Goal: Transaction & Acquisition: Download file/media

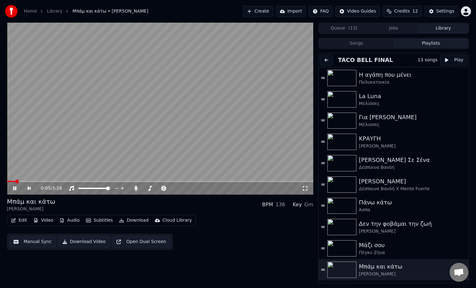
scroll to position [61, 0]
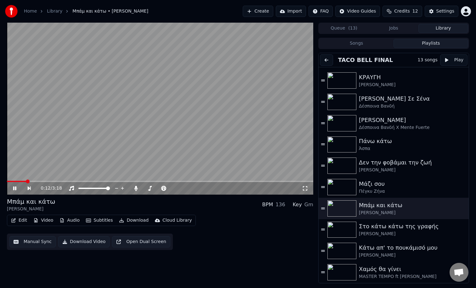
click at [22, 220] on button "Edit" at bounding box center [18, 220] width 21 height 9
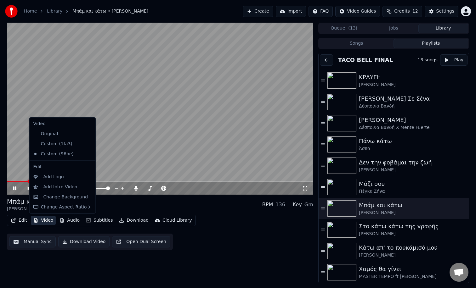
click at [36, 238] on button "Manual Sync" at bounding box center [32, 241] width 46 height 11
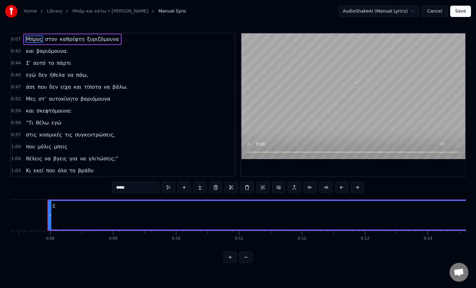
scroll to position [0, 469]
click at [309, 189] on button at bounding box center [309, 187] width 13 height 11
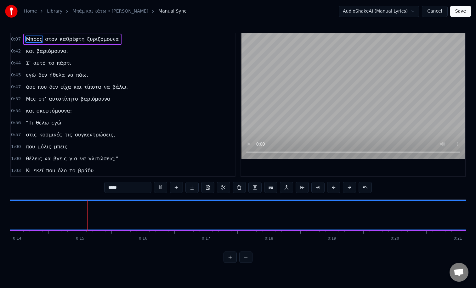
scroll to position [0, 876]
click at [435, 14] on button "Cancel" at bounding box center [434, 11] width 25 height 11
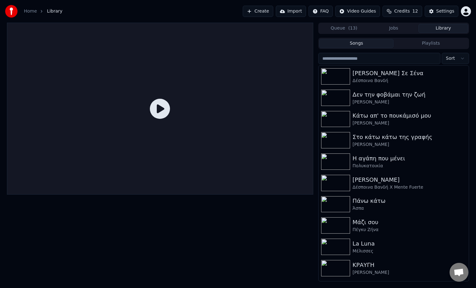
click at [172, 97] on div at bounding box center [160, 109] width 306 height 172
click at [160, 106] on icon at bounding box center [160, 109] width 20 height 20
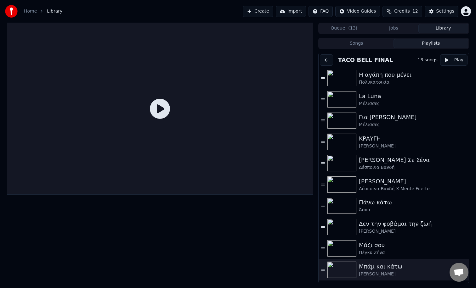
click at [416, 45] on button "Playlists" at bounding box center [430, 43] width 75 height 9
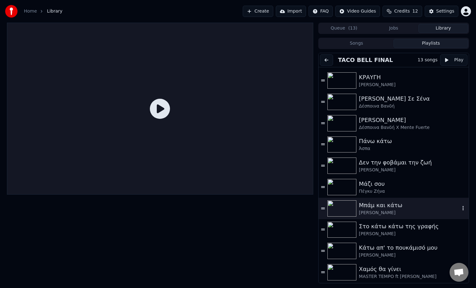
click at [377, 206] on div "Μπάμ και κάτω" at bounding box center [409, 205] width 101 height 9
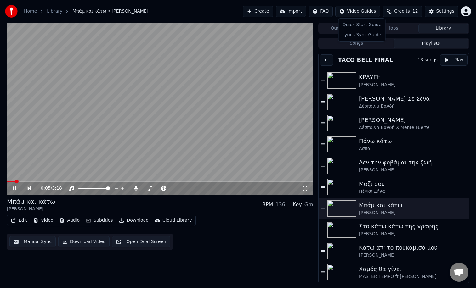
click at [354, 12] on html "Home Library Μπάμ και κάτω • [PERSON_NAME] Create Import FAQ Video Guides Credi…" at bounding box center [238, 144] width 476 height 288
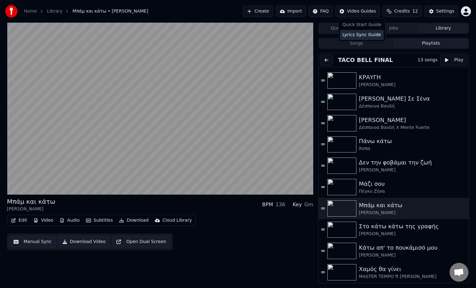
click at [351, 33] on div "Lyrics Sync Guide" at bounding box center [362, 35] width 44 height 10
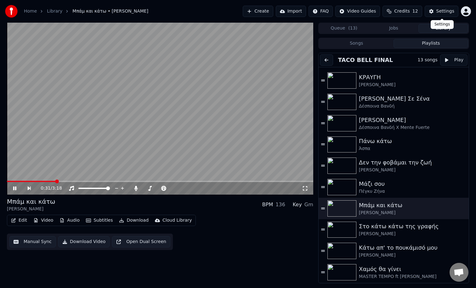
click at [438, 12] on div "Settings" at bounding box center [445, 11] width 18 height 6
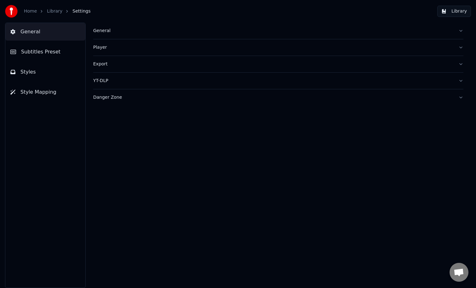
click at [59, 59] on button "Subtitles Preset" at bounding box center [45, 52] width 80 height 18
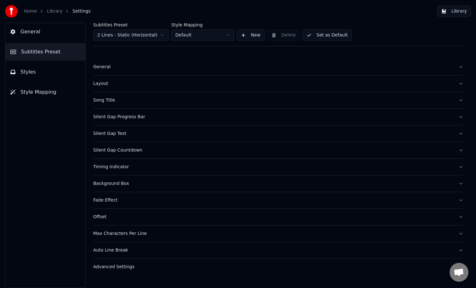
click at [168, 119] on div "Silent Gap Progress Bar" at bounding box center [273, 117] width 360 height 6
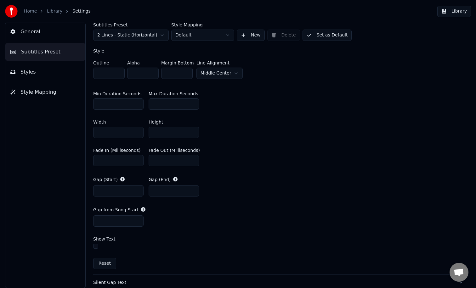
scroll to position [124, 0]
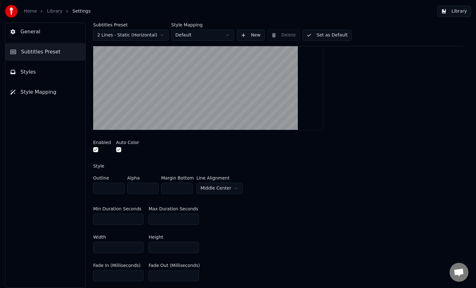
click at [49, 5] on div "Home Library Settings Library" at bounding box center [238, 11] width 476 height 23
click at [49, 10] on link "Library" at bounding box center [54, 11] width 15 height 6
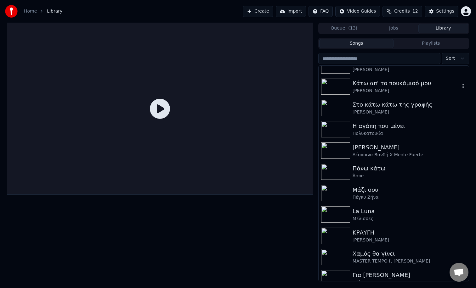
scroll to position [83, 0]
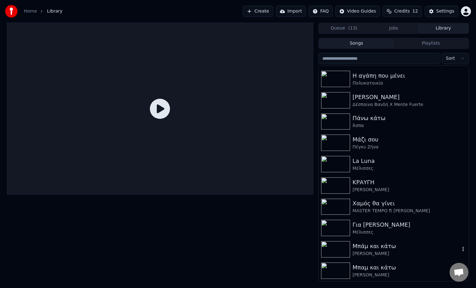
click at [389, 247] on div "Μπάμ και κάτω" at bounding box center [405, 246] width 107 height 9
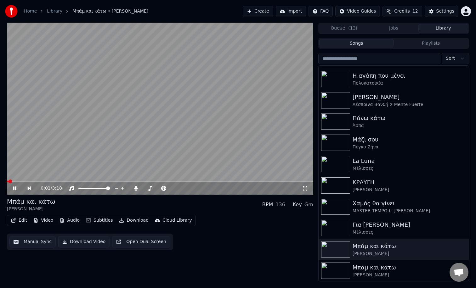
click at [81, 101] on video at bounding box center [160, 109] width 306 height 172
click at [22, 223] on button "Edit" at bounding box center [18, 220] width 21 height 9
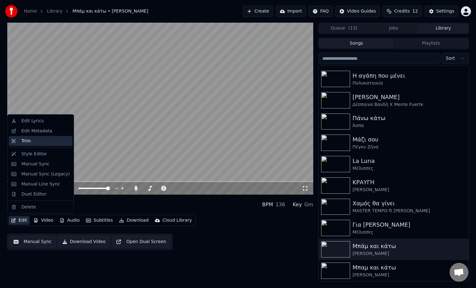
click at [31, 145] on div "Trim" at bounding box center [41, 141] width 64 height 10
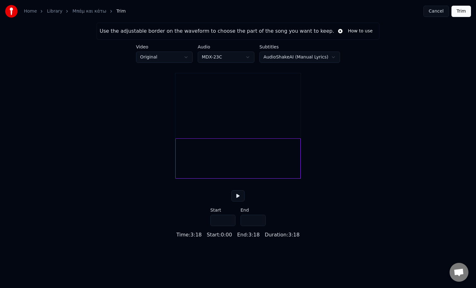
click at [437, 7] on button "Cancel" at bounding box center [435, 11] width 25 height 11
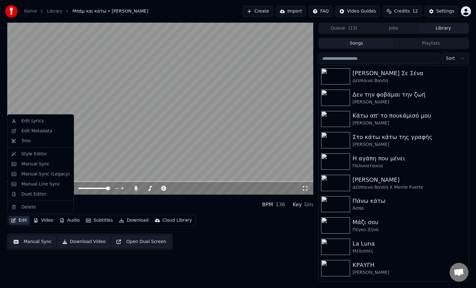
click at [21, 224] on button "Edit" at bounding box center [18, 220] width 21 height 9
click at [102, 115] on video at bounding box center [160, 109] width 306 height 172
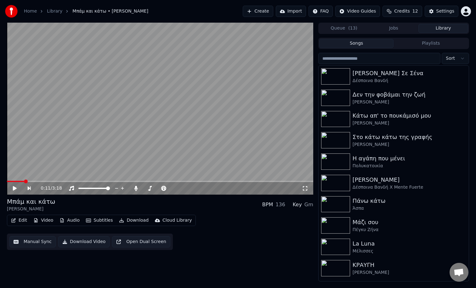
click at [102, 115] on video at bounding box center [160, 109] width 306 height 172
click at [39, 181] on span at bounding box center [160, 181] width 306 height 1
click at [59, 181] on span at bounding box center [160, 181] width 306 height 1
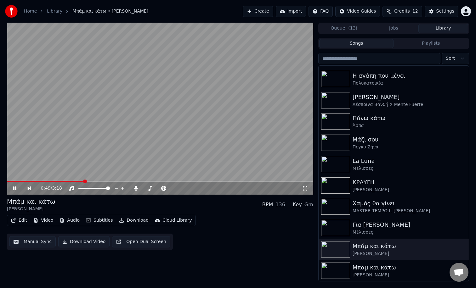
click at [376, 274] on div "[PERSON_NAME]" at bounding box center [405, 275] width 107 height 6
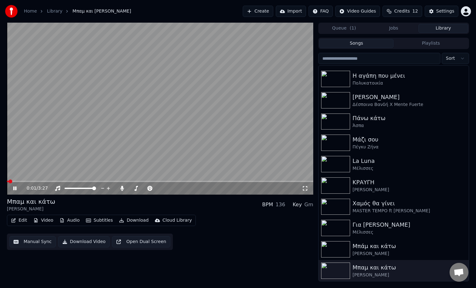
click at [20, 180] on video at bounding box center [160, 109] width 306 height 172
click at [20, 182] on span at bounding box center [160, 181] width 306 height 1
click at [33, 182] on div "0:11 / 3:27" at bounding box center [160, 188] width 306 height 13
click at [38, 182] on span at bounding box center [160, 181] width 306 height 1
click at [52, 181] on span at bounding box center [160, 181] width 306 height 1
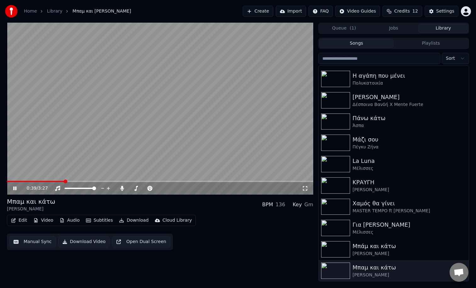
click at [64, 182] on span at bounding box center [160, 181] width 306 height 1
click at [160, 189] on span at bounding box center [144, 188] width 31 height 1
click at [16, 188] on icon at bounding box center [14, 189] width 3 height 4
click at [387, 31] on button "Jobs" at bounding box center [394, 28] width 50 height 9
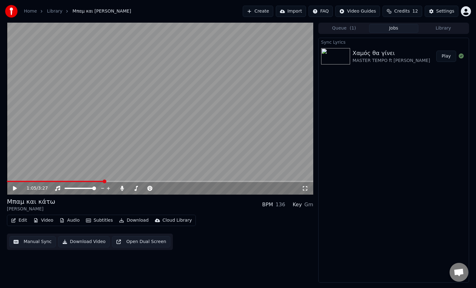
click at [352, 29] on span "( 1 )" at bounding box center [353, 28] width 6 height 6
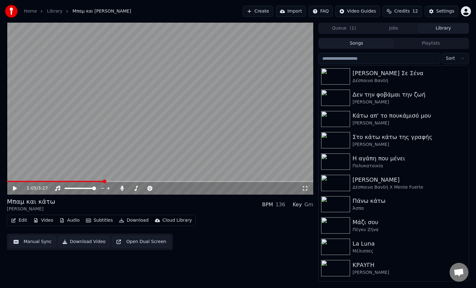
click at [439, 31] on button "Library" at bounding box center [443, 28] width 50 height 9
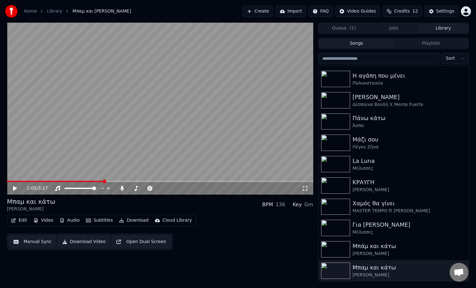
click at [378, 276] on div "[PERSON_NAME]" at bounding box center [405, 275] width 107 height 6
click at [373, 255] on div "[PERSON_NAME]" at bounding box center [405, 254] width 107 height 6
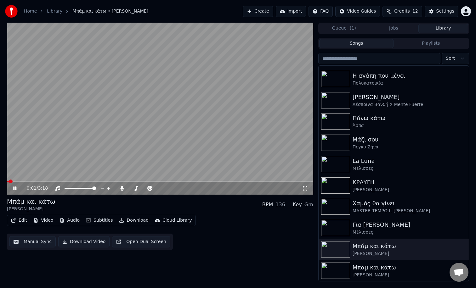
click at [14, 188] on icon at bounding box center [14, 189] width 3 height 4
click at [20, 226] on div "Edit Video Audio Subtitles Download Cloud Library" at bounding box center [101, 220] width 189 height 11
click at [18, 223] on button "Edit" at bounding box center [18, 220] width 21 height 9
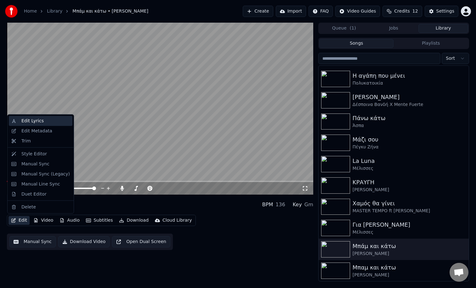
click at [19, 123] on div "Edit Lyrics" at bounding box center [41, 121] width 64 height 10
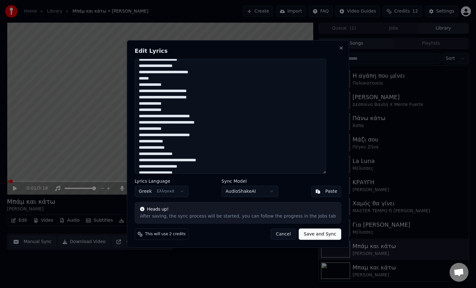
scroll to position [192, 0]
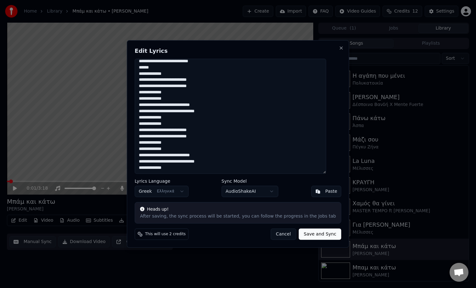
click at [276, 236] on button "Cancel" at bounding box center [282, 234] width 25 height 11
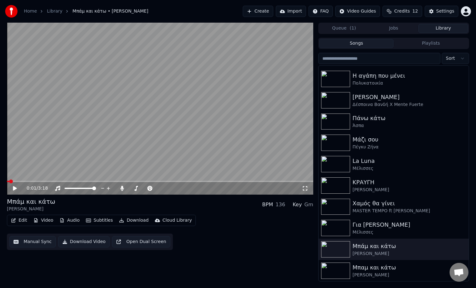
click at [10, 187] on div "0:01 / 3:18" at bounding box center [159, 188] width 301 height 6
click at [13, 187] on icon at bounding box center [15, 188] width 4 height 4
click at [23, 182] on div "0:02 / 3:18" at bounding box center [160, 188] width 306 height 13
click at [18, 180] on video at bounding box center [160, 109] width 306 height 172
click at [20, 182] on span at bounding box center [160, 181] width 306 height 1
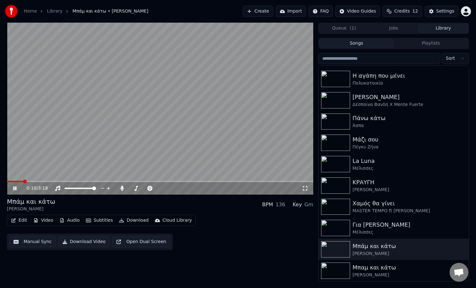
click at [34, 183] on div "0:10 / 3:18" at bounding box center [160, 188] width 306 height 13
click at [38, 182] on span at bounding box center [160, 181] width 306 height 1
click at [135, 189] on span at bounding box center [144, 188] width 31 height 1
click at [138, 189] on span at bounding box center [144, 188] width 31 height 1
click at [141, 188] on span at bounding box center [142, 189] width 4 height 4
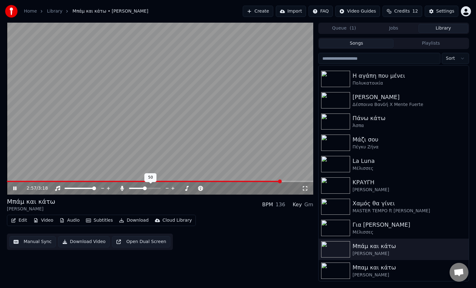
click at [144, 188] on span at bounding box center [145, 189] width 4 height 4
click at [345, 28] on button "Queue ( 1 )" at bounding box center [344, 28] width 50 height 9
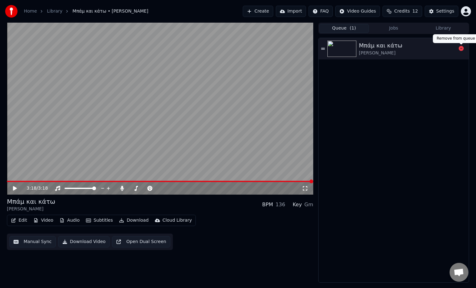
click at [462, 50] on icon at bounding box center [460, 48] width 5 height 5
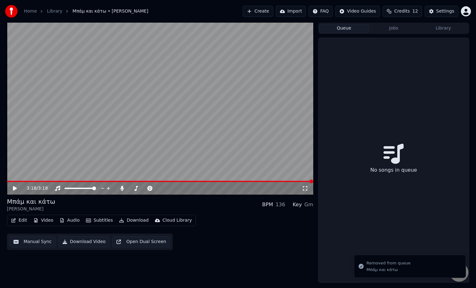
click at [393, 33] on div "Queue Jobs Library" at bounding box center [393, 28] width 151 height 11
click at [453, 27] on button "Library" at bounding box center [443, 28] width 50 height 9
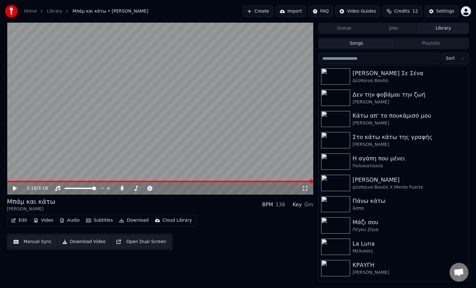
click at [429, 45] on button "Playlists" at bounding box center [430, 43] width 75 height 9
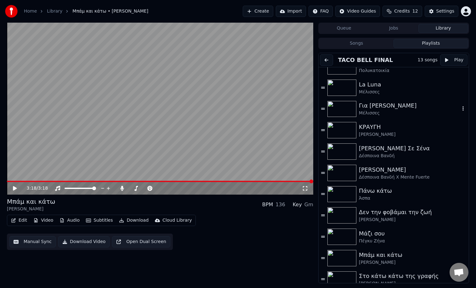
scroll to position [0, 0]
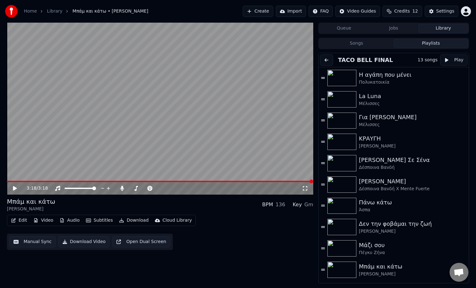
click at [448, 59] on button "Play" at bounding box center [453, 59] width 27 height 11
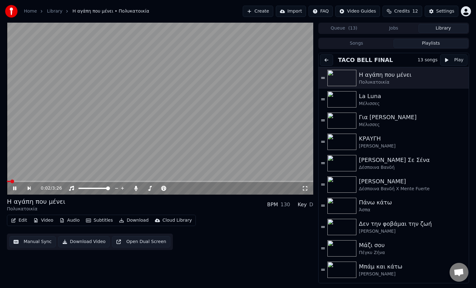
click at [301, 181] on span at bounding box center [160, 181] width 306 height 1
click at [307, 181] on span at bounding box center [160, 181] width 306 height 1
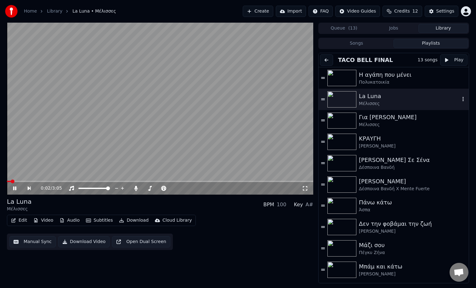
click at [323, 98] on icon at bounding box center [323, 99] width 4 height 4
click at [462, 101] on icon "button" at bounding box center [462, 99] width 1 height 4
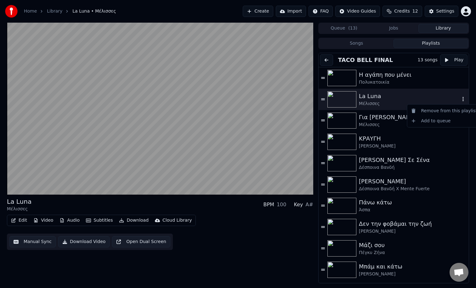
click at [463, 97] on icon "button" at bounding box center [463, 99] width 6 height 5
click at [407, 112] on div "Για [PERSON_NAME] Μέλισσες" at bounding box center [393, 120] width 150 height 21
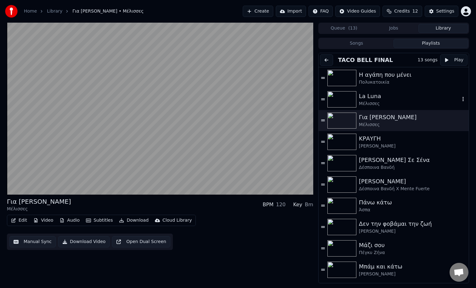
click at [398, 104] on div "Μέλισσες" at bounding box center [409, 104] width 101 height 6
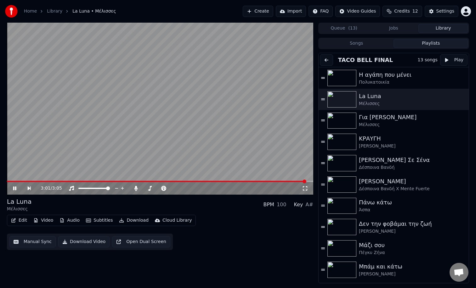
click at [305, 181] on span at bounding box center [160, 181] width 306 height 1
click at [120, 240] on button "Open Dual Screen" at bounding box center [141, 241] width 58 height 11
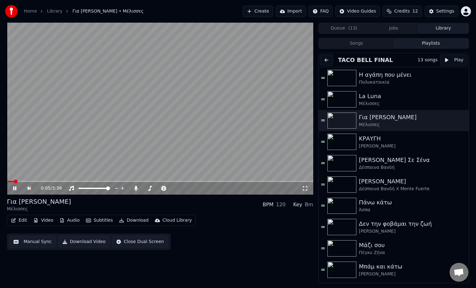
click at [292, 183] on div "0:05 / 3:36" at bounding box center [160, 188] width 306 height 13
click at [307, 182] on div "0:06 / 3:36" at bounding box center [160, 188] width 306 height 13
click at [305, 182] on span at bounding box center [160, 181] width 306 height 1
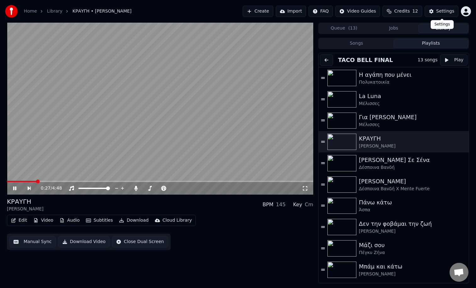
click at [437, 7] on button "Settings" at bounding box center [441, 11] width 34 height 11
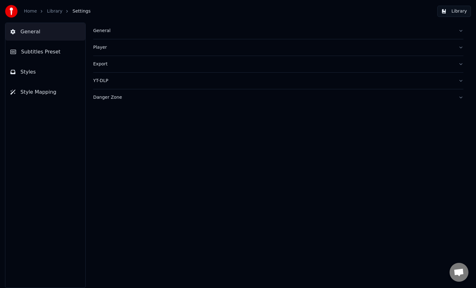
click at [37, 94] on span "Style Mapping" at bounding box center [38, 92] width 36 height 8
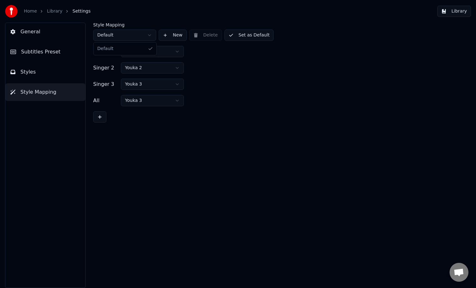
click at [127, 35] on html "Home Library Settings Library General Subtitles Preset Styles Style Mapping Sty…" at bounding box center [238, 144] width 476 height 288
click at [131, 35] on html "Home Library Settings Library General Subtitles Preset Styles Style Mapping Sty…" at bounding box center [238, 144] width 476 height 288
click at [27, 70] on span "Styles" at bounding box center [27, 72] width 15 height 8
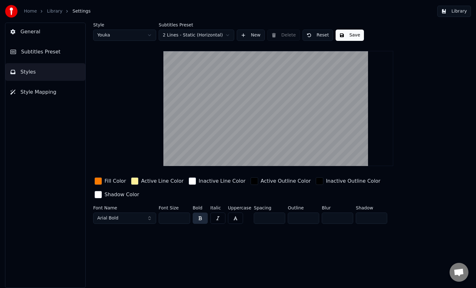
click at [42, 49] on span "Subtitles Preset" at bounding box center [40, 52] width 39 height 8
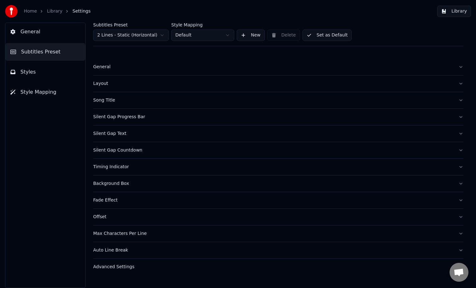
click at [41, 31] on button "General" at bounding box center [45, 32] width 80 height 18
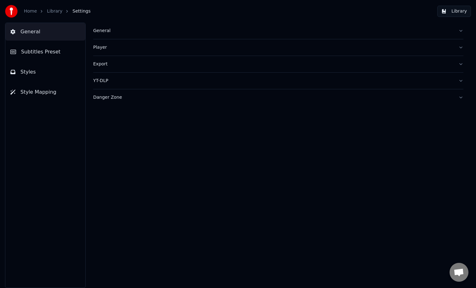
click at [103, 49] on div "Player" at bounding box center [273, 47] width 360 height 6
click at [101, 33] on div "General" at bounding box center [273, 31] width 360 height 6
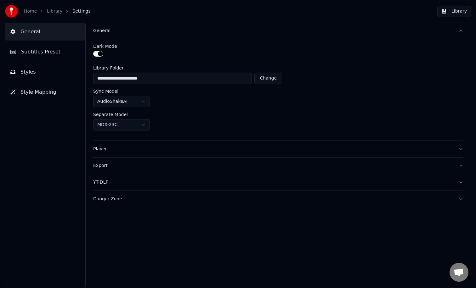
click at [110, 181] on div "YT-DLP" at bounding box center [273, 182] width 360 height 6
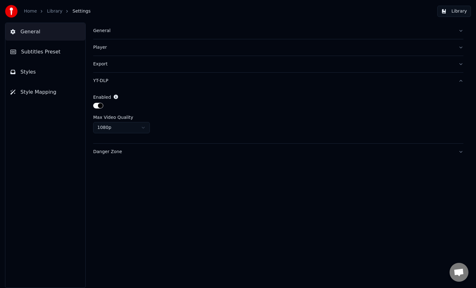
click at [114, 153] on div "Danger Zone" at bounding box center [273, 152] width 360 height 6
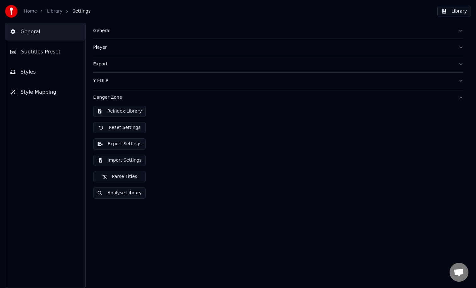
click at [22, 77] on button "Styles" at bounding box center [45, 72] width 80 height 18
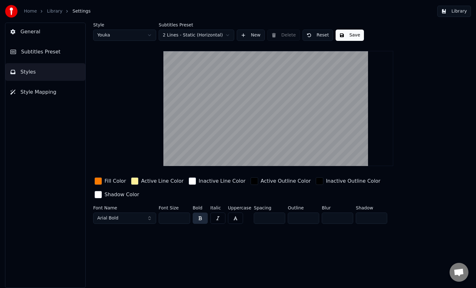
click at [35, 57] on button "Subtitles Preset" at bounding box center [45, 52] width 80 height 18
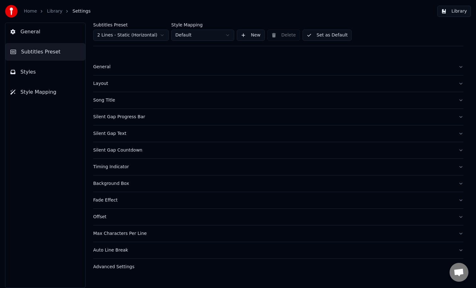
click at [27, 35] on span "General" at bounding box center [30, 32] width 20 height 8
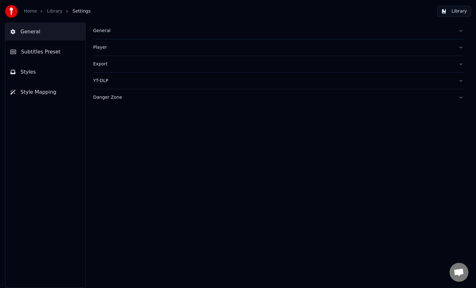
click at [54, 11] on link "Library" at bounding box center [54, 11] width 15 height 6
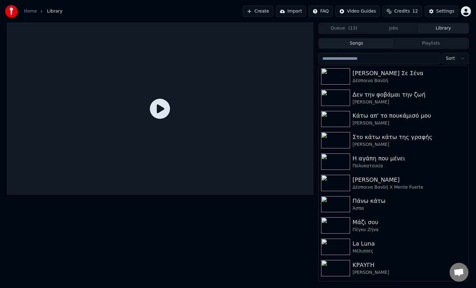
click at [420, 39] on div "Songs Playlists" at bounding box center [393, 43] width 151 height 11
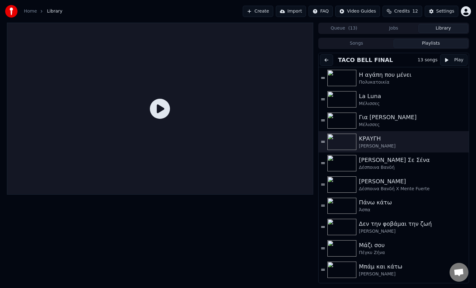
click at [420, 43] on button "Playlists" at bounding box center [430, 43] width 75 height 9
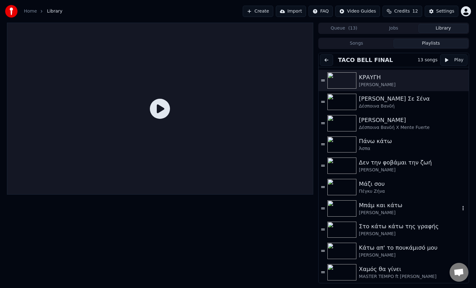
click at [371, 212] on div "[PERSON_NAME]" at bounding box center [409, 213] width 101 height 6
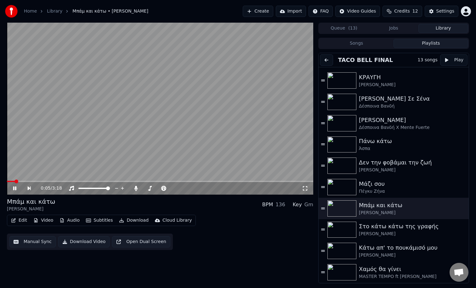
click at [15, 182] on span at bounding box center [160, 181] width 306 height 1
click at [21, 182] on span at bounding box center [160, 181] width 306 height 1
click at [28, 181] on span at bounding box center [160, 181] width 306 height 1
click at [36, 181] on span at bounding box center [160, 181] width 306 height 1
click at [43, 181] on span at bounding box center [160, 181] width 306 height 1
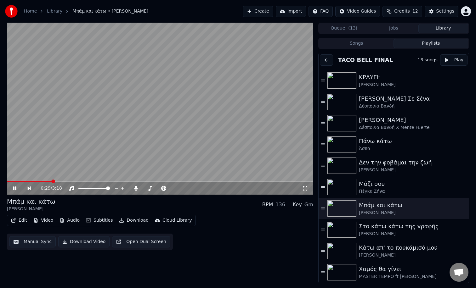
click at [52, 181] on span at bounding box center [160, 181] width 306 height 1
click at [58, 181] on span at bounding box center [160, 181] width 306 height 1
click at [63, 181] on span at bounding box center [160, 181] width 306 height 1
click at [88, 182] on div "0:46 / 3:18" at bounding box center [160, 188] width 306 height 13
click at [93, 181] on span at bounding box center [160, 181] width 306 height 1
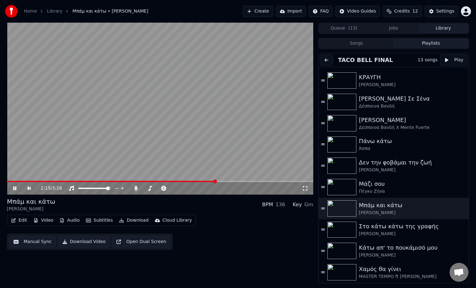
click at [215, 182] on span at bounding box center [160, 181] width 306 height 1
click at [248, 182] on div "2:15 / 3:18" at bounding box center [160, 188] width 306 height 13
click at [269, 182] on div "2:16 / 3:18" at bounding box center [160, 188] width 306 height 13
click at [275, 182] on div "2:16 / 3:18" at bounding box center [160, 188] width 306 height 13
click at [240, 182] on span at bounding box center [123, 181] width 233 height 1
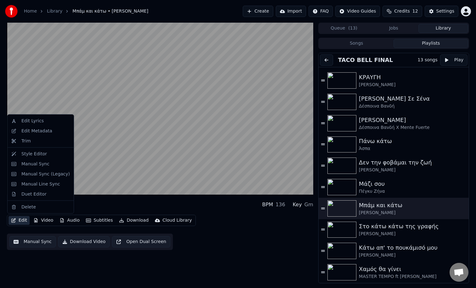
click at [24, 220] on button "Edit" at bounding box center [18, 220] width 21 height 9
click at [134, 245] on button "Open Dual Screen" at bounding box center [141, 241] width 58 height 11
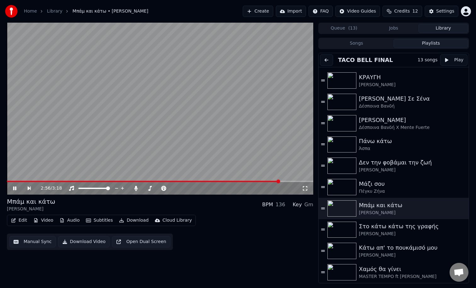
click at [51, 244] on button "Manual Sync" at bounding box center [32, 241] width 46 height 11
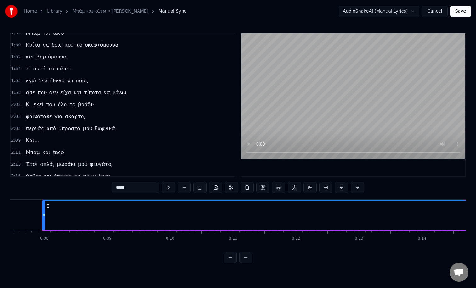
scroll to position [431, 0]
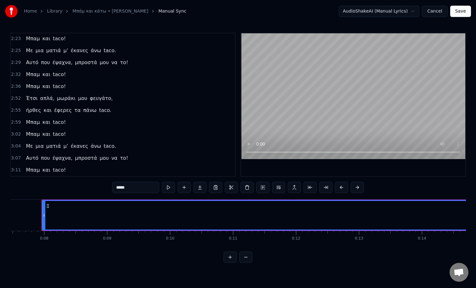
click at [17, 110] on span "2:55" at bounding box center [16, 110] width 10 height 6
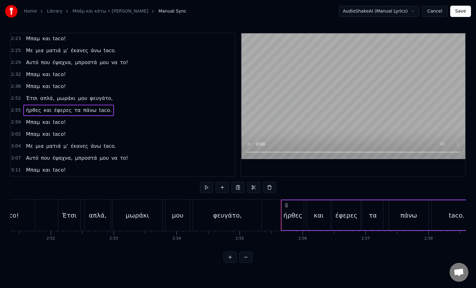
scroll to position [0, 11021]
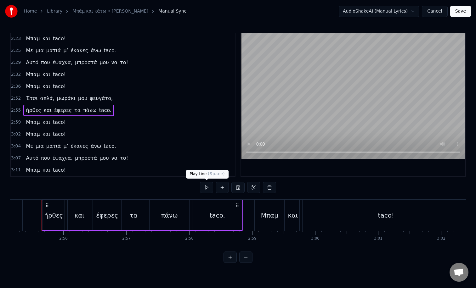
click at [204, 189] on button at bounding box center [206, 187] width 13 height 11
click at [15, 121] on span "2:59" at bounding box center [16, 122] width 10 height 6
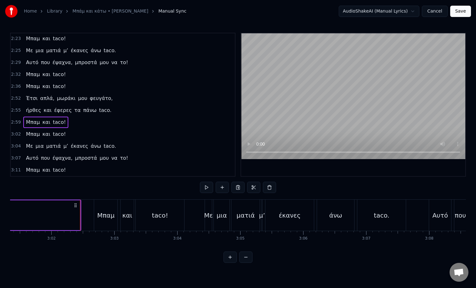
scroll to position [0, 11415]
click at [15, 135] on span "3:02" at bounding box center [16, 134] width 10 height 6
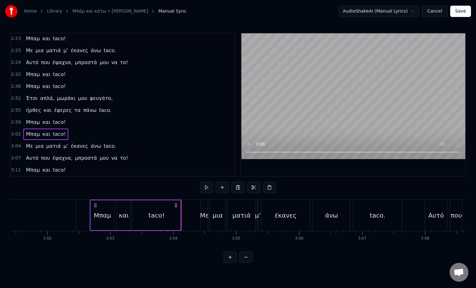
click at [15, 146] on span "3:04" at bounding box center [16, 146] width 10 height 6
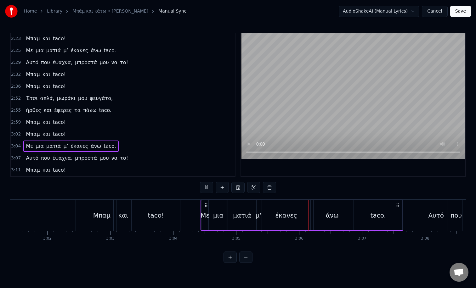
click at [14, 167] on span "3:11" at bounding box center [16, 170] width 10 height 6
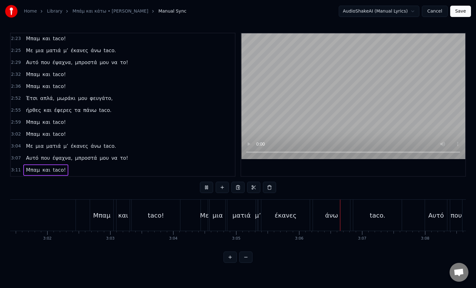
click at [15, 170] on span "3:11" at bounding box center [16, 170] width 10 height 6
click at [15, 171] on span "3:11" at bounding box center [16, 170] width 10 height 6
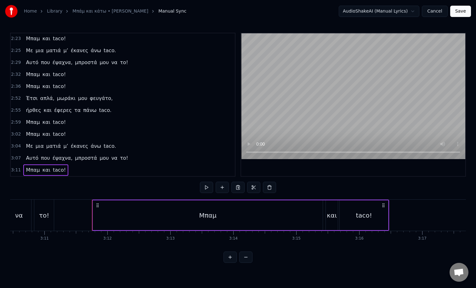
scroll to position [0, 12004]
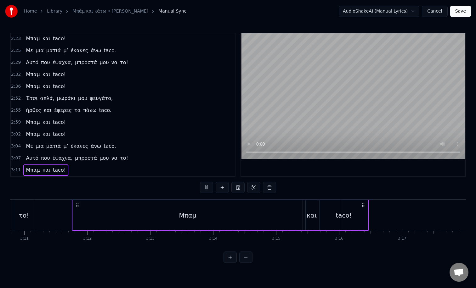
click at [13, 153] on div "3:07 Αυτό που έψαχνα, μπροστά μου να το!" at bounding box center [123, 158] width 224 height 12
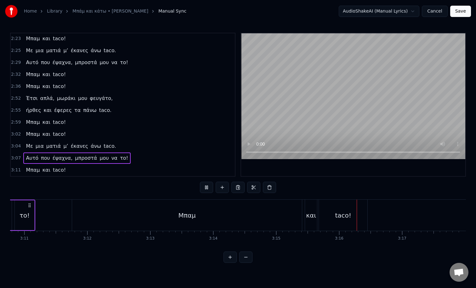
click at [13, 158] on span "3:07" at bounding box center [16, 158] width 10 height 6
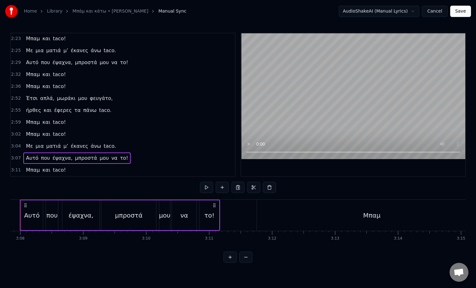
scroll to position [0, 11798]
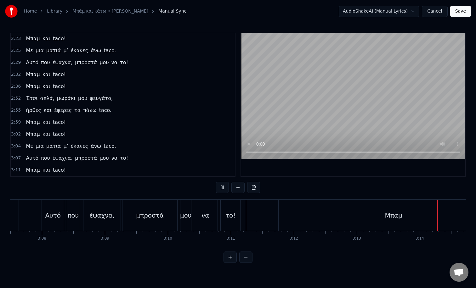
click at [14, 125] on span "2:59" at bounding box center [16, 122] width 10 height 6
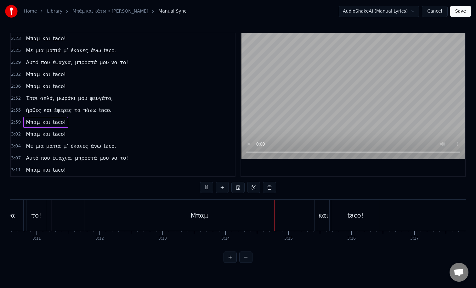
scroll to position [0, 12004]
click at [15, 124] on span "2:59" at bounding box center [16, 122] width 10 height 6
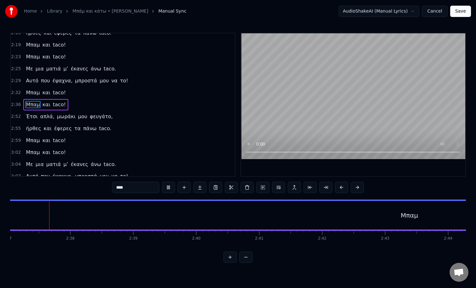
scroll to position [0, 9883]
click at [122, 220] on div "Μπαμ" at bounding box center [407, 215] width 920 height 29
click at [241, 222] on div "Μπαμ" at bounding box center [407, 215] width 920 height 29
click at [247, 259] on button at bounding box center [245, 257] width 13 height 11
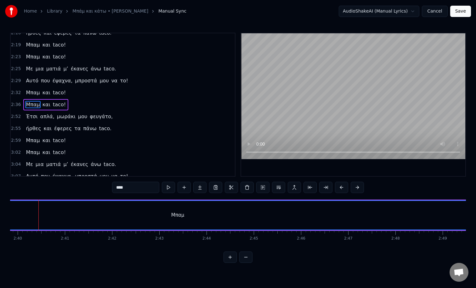
scroll to position [0, 7540]
click at [246, 253] on button at bounding box center [245, 257] width 13 height 11
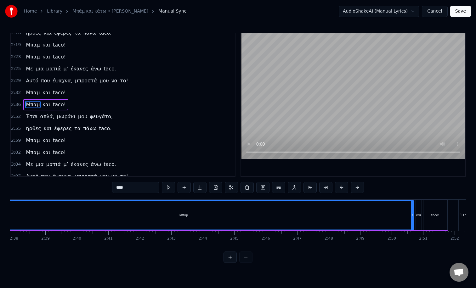
scroll to position [0, 4826]
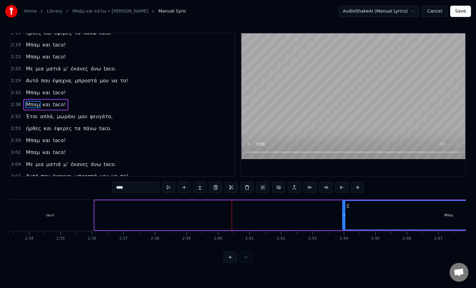
drag, startPoint x: 97, startPoint y: 218, endPoint x: 348, endPoint y: 221, distance: 251.1
click at [345, 221] on div at bounding box center [344, 215] width 3 height 29
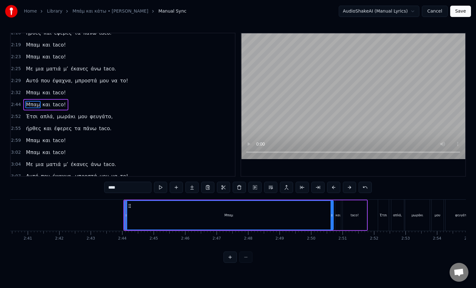
scroll to position [0, 5050]
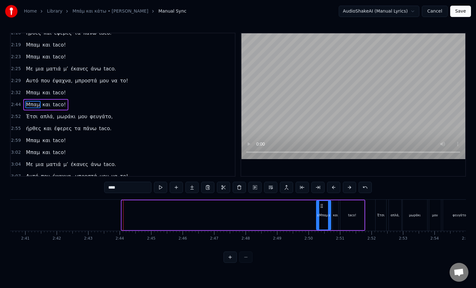
drag, startPoint x: 122, startPoint y: 220, endPoint x: 317, endPoint y: 232, distance: 194.8
click at [317, 232] on div "Μπρος στον καθρέφτη ξυριζόμουνα και βαριόμουνα. Σ’ αυτό το πάρτι εγώ δεν ήθελα …" at bounding box center [238, 222] width 456 height 47
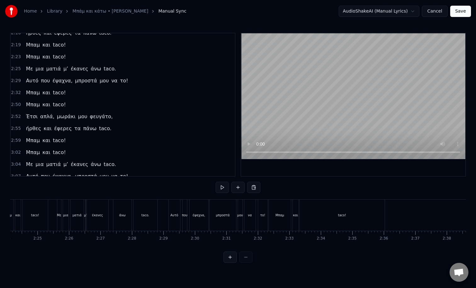
scroll to position [0, 4537]
click at [342, 215] on div "taco!" at bounding box center [340, 215] width 8 height 5
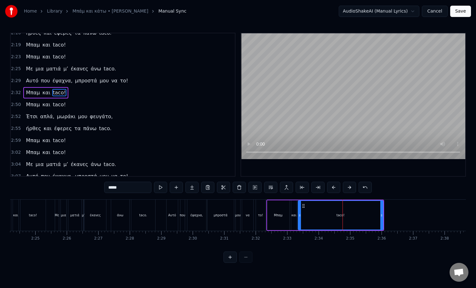
scroll to position [401, 0]
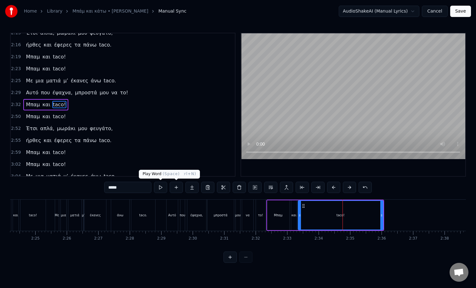
click at [159, 187] on button at bounding box center [160, 187] width 13 height 11
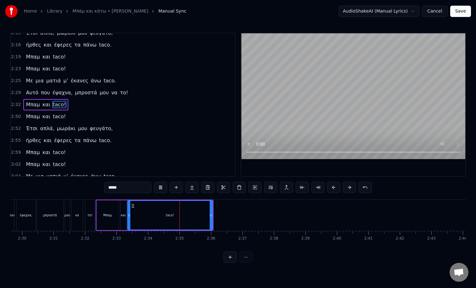
scroll to position [0, 4717]
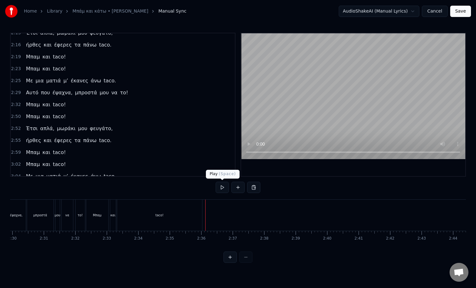
click at [221, 185] on button at bounding box center [222, 187] width 13 height 11
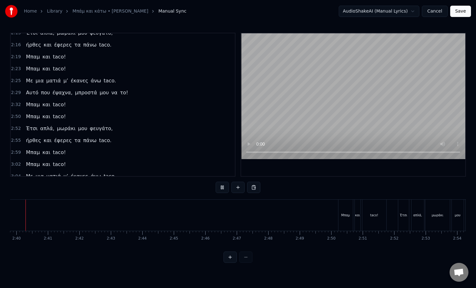
scroll to position [0, 5012]
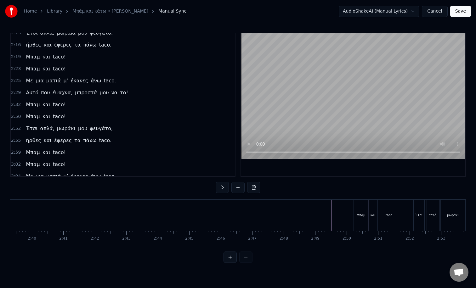
click at [223, 188] on button at bounding box center [222, 187] width 13 height 11
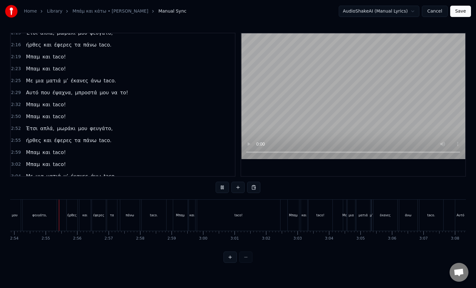
click at [224, 191] on button at bounding box center [222, 187] width 13 height 11
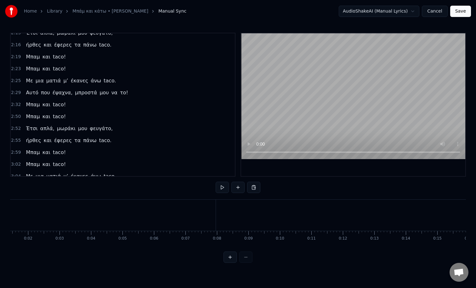
scroll to position [0, 48]
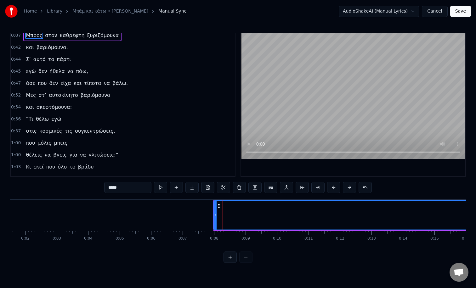
scroll to position [0, 0]
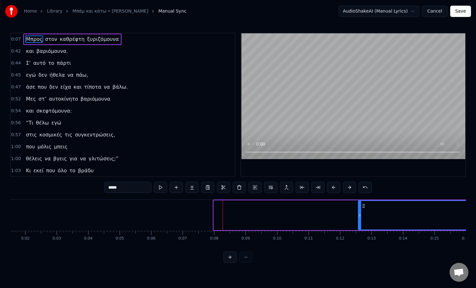
drag, startPoint x: 215, startPoint y: 216, endPoint x: 360, endPoint y: 214, distance: 144.4
click at [360, 214] on icon at bounding box center [359, 215] width 3 height 5
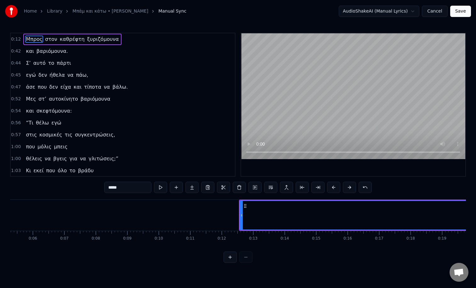
scroll to position [0, 366]
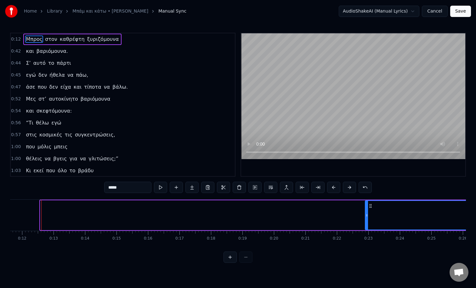
drag, startPoint x: 42, startPoint y: 219, endPoint x: 376, endPoint y: 214, distance: 333.5
click at [368, 214] on div at bounding box center [366, 215] width 3 height 29
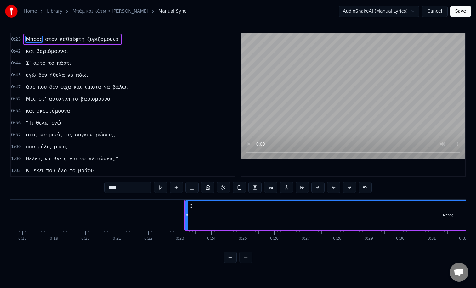
scroll to position [0, 624]
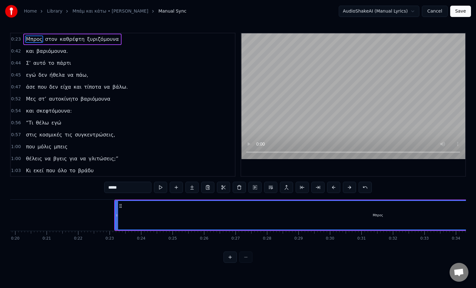
drag, startPoint x: 117, startPoint y: 216, endPoint x: 356, endPoint y: 211, distance: 238.8
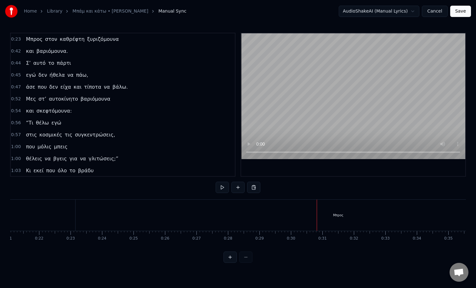
scroll to position [0, 657]
click at [81, 219] on div "Μπρος" at bounding box center [344, 215] width 526 height 31
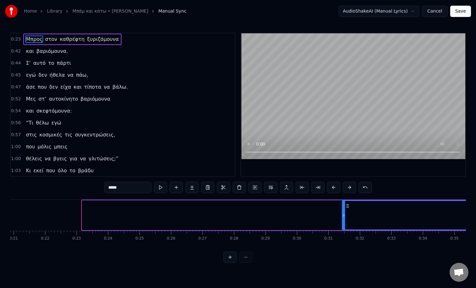
drag, startPoint x: 83, startPoint y: 218, endPoint x: 367, endPoint y: 212, distance: 283.5
click at [345, 212] on div at bounding box center [343, 215] width 3 height 29
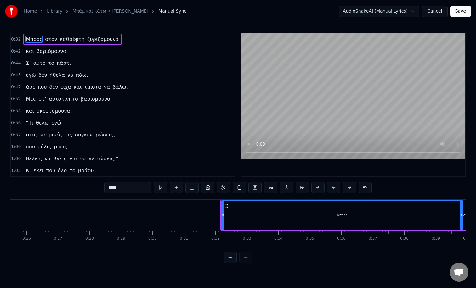
scroll to position [0, 842]
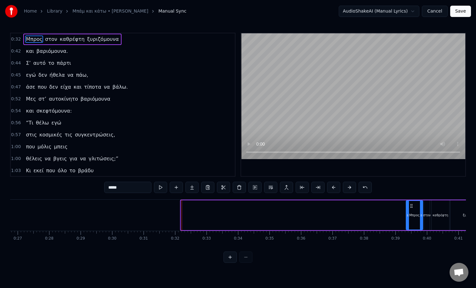
drag, startPoint x: 182, startPoint y: 221, endPoint x: 407, endPoint y: 226, distance: 225.3
click at [407, 226] on div at bounding box center [407, 215] width 3 height 29
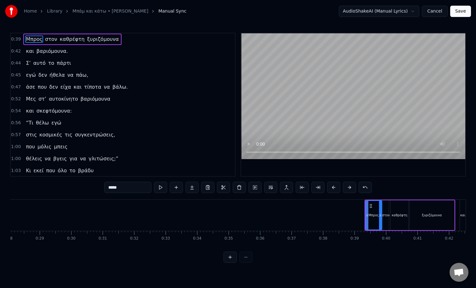
scroll to position [0, 885]
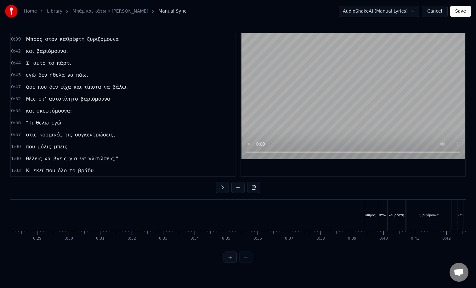
click at [364, 223] on div "Μπρος" at bounding box center [370, 215] width 16 height 31
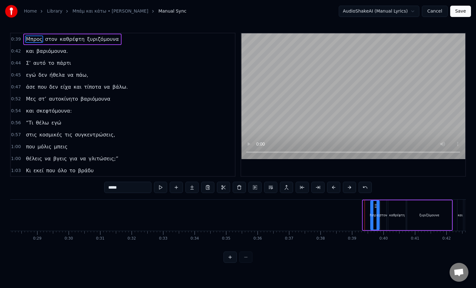
drag, startPoint x: 363, startPoint y: 224, endPoint x: 371, endPoint y: 223, distance: 7.6
click at [371, 223] on div at bounding box center [372, 215] width 3 height 29
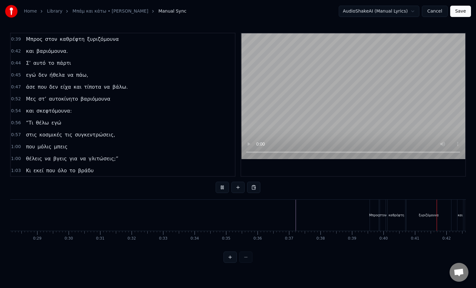
scroll to position [0, 927]
click at [459, 9] on button "Save" at bounding box center [460, 11] width 21 height 11
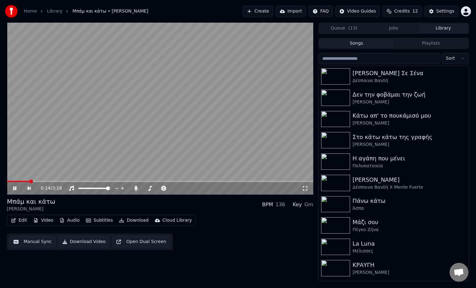
click at [307, 187] on icon at bounding box center [305, 188] width 4 height 4
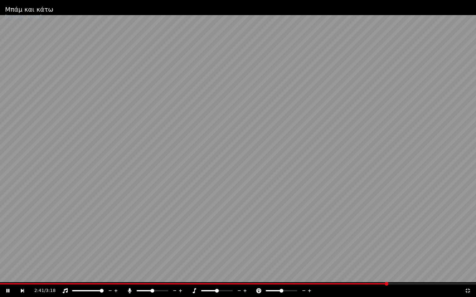
click at [401, 284] on span at bounding box center [238, 283] width 476 height 1
click at [436, 283] on video at bounding box center [238, 148] width 476 height 297
click at [440, 284] on span at bounding box center [238, 283] width 476 height 1
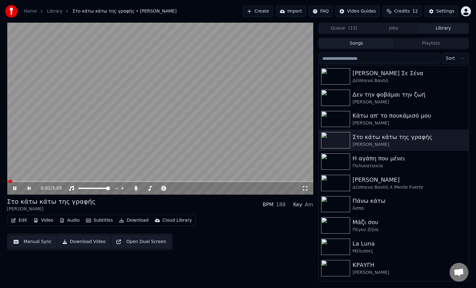
click at [15, 189] on icon at bounding box center [19, 188] width 14 height 5
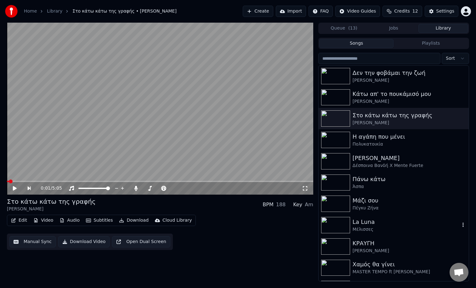
scroll to position [83, 0]
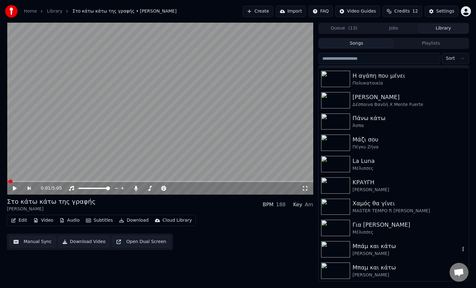
click at [375, 251] on div "[PERSON_NAME]" at bounding box center [405, 254] width 107 height 6
click at [366, 221] on div "Για [PERSON_NAME]" at bounding box center [405, 225] width 107 height 9
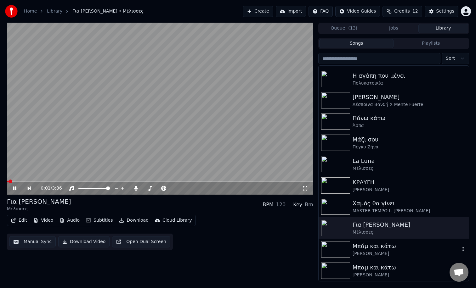
click at [337, 248] on img at bounding box center [335, 249] width 29 height 16
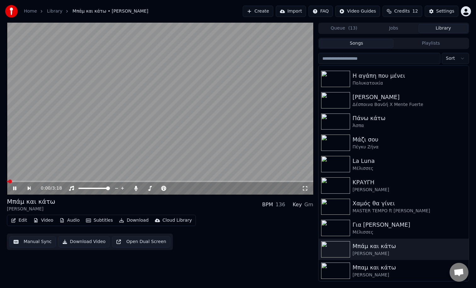
click at [15, 188] on icon at bounding box center [19, 188] width 14 height 5
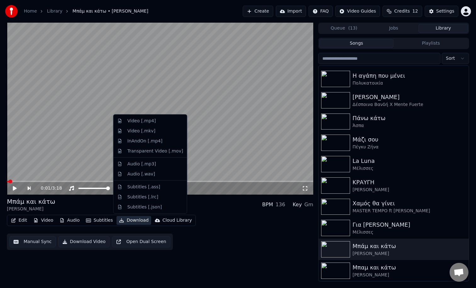
click at [135, 221] on button "Download" at bounding box center [133, 220] width 35 height 9
click at [135, 123] on div "Video [.mp4]" at bounding box center [141, 121] width 28 height 6
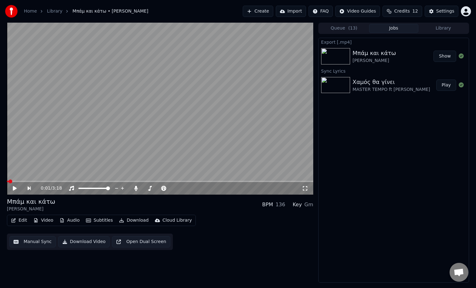
click at [445, 57] on button "Show" at bounding box center [444, 56] width 23 height 11
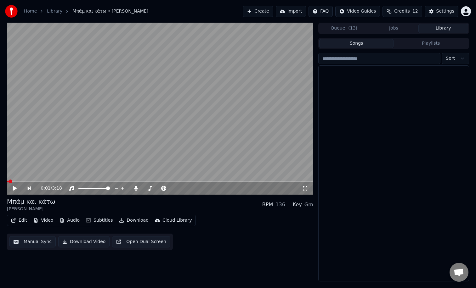
click at [445, 29] on button "Library" at bounding box center [443, 28] width 50 height 9
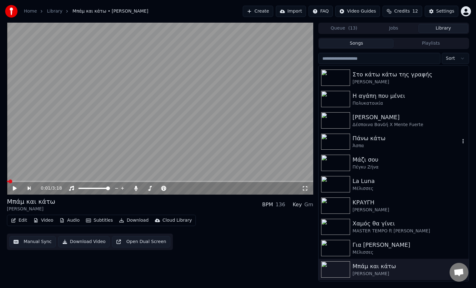
scroll to position [66, 0]
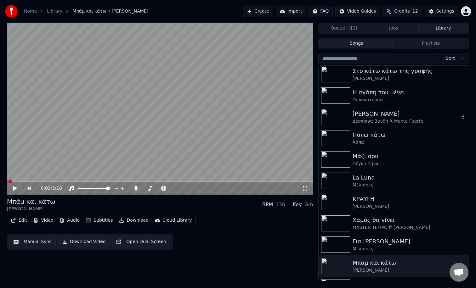
click at [334, 118] on img at bounding box center [335, 117] width 29 height 16
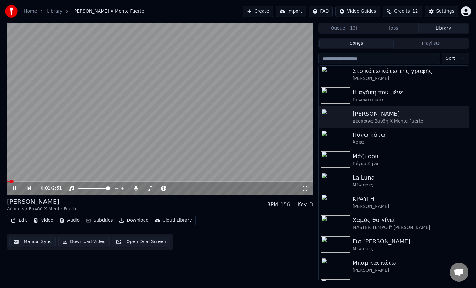
click at [302, 188] on icon at bounding box center [305, 188] width 6 height 5
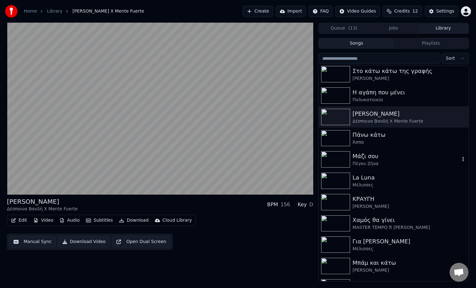
click at [337, 165] on img at bounding box center [335, 159] width 29 height 16
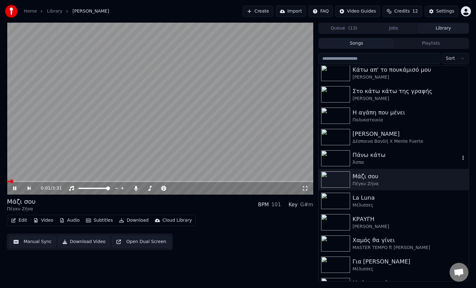
scroll to position [45, 0]
click at [334, 124] on img at bounding box center [335, 116] width 29 height 16
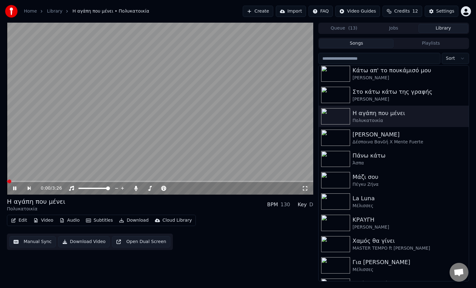
click at [306, 191] on div "0:00 / 3:26" at bounding box center [159, 188] width 301 height 6
click at [306, 189] on icon at bounding box center [305, 188] width 6 height 5
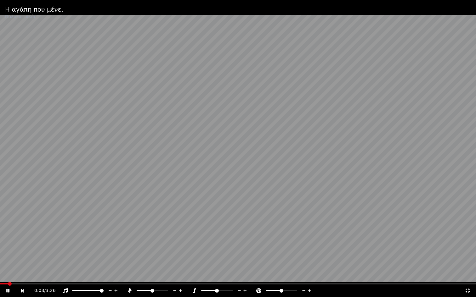
click at [27, 284] on span at bounding box center [238, 283] width 476 height 1
click at [25, 285] on div "0:14 / 3:26" at bounding box center [238, 291] width 476 height 13
click at [29, 284] on span at bounding box center [15, 283] width 30 height 1
click at [25, 284] on span at bounding box center [12, 283] width 25 height 1
click at [66, 284] on span at bounding box center [238, 283] width 476 height 1
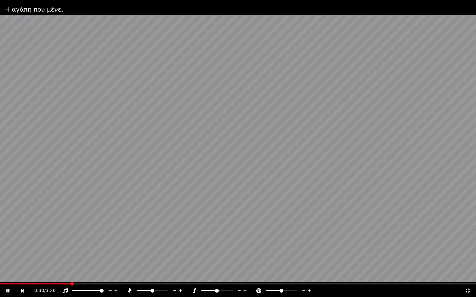
click at [429, 283] on span at bounding box center [238, 283] width 476 height 1
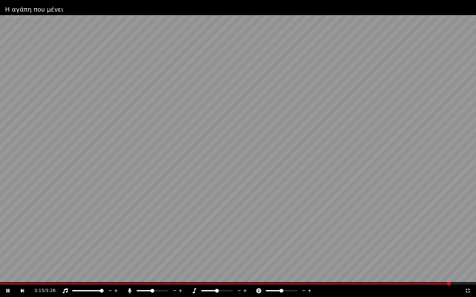
click at [450, 284] on span at bounding box center [238, 283] width 476 height 1
click at [374, 283] on span at bounding box center [187, 283] width 374 height 1
click at [357, 283] on video at bounding box center [238, 148] width 476 height 297
click at [348, 283] on video at bounding box center [238, 148] width 476 height 297
click at [341, 283] on video at bounding box center [238, 148] width 476 height 297
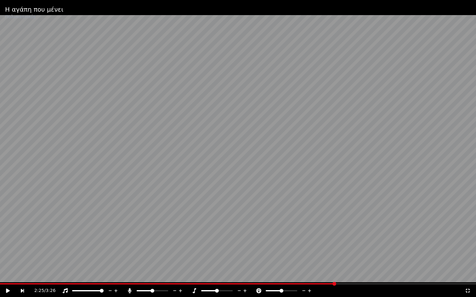
click at [335, 284] on span at bounding box center [167, 283] width 335 height 1
click at [257, 283] on video at bounding box center [238, 148] width 476 height 297
click at [251, 284] on span at bounding box center [168, 283] width 337 height 1
click at [468, 288] on icon at bounding box center [467, 291] width 6 height 5
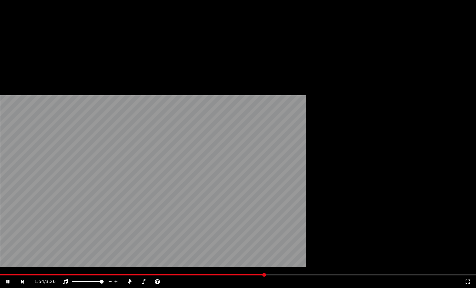
click at [25, 53] on button "Edit" at bounding box center [18, 48] width 21 height 9
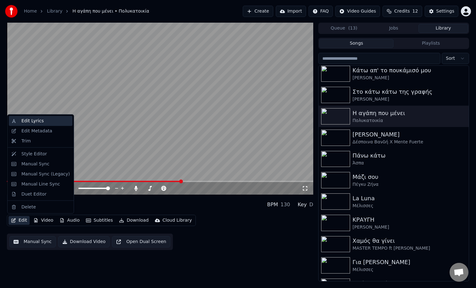
click at [26, 120] on div "Edit Lyrics" at bounding box center [32, 121] width 22 height 6
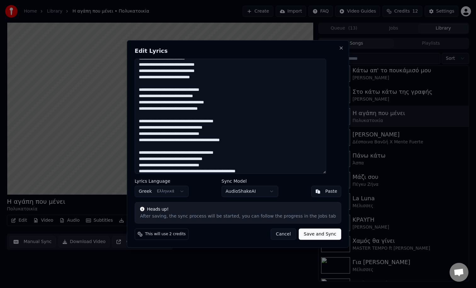
scroll to position [104, 0]
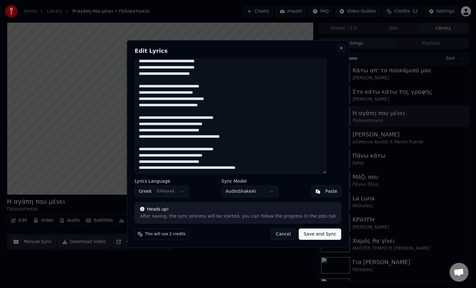
click at [339, 49] on button "Close" at bounding box center [341, 48] width 5 height 5
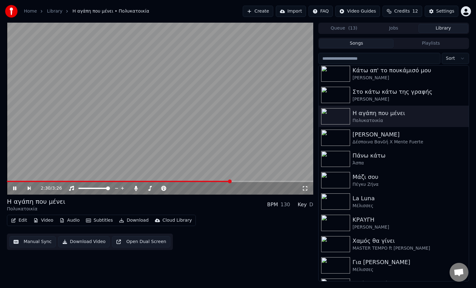
click at [126, 221] on button "Download" at bounding box center [133, 220] width 35 height 9
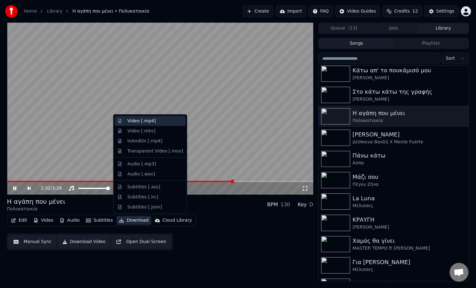
click at [124, 124] on div "Video [.mp4]" at bounding box center [150, 121] width 71 height 10
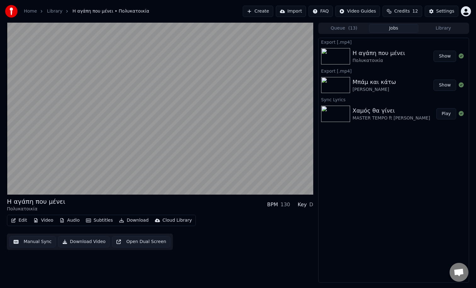
click at [452, 54] on button "Show" at bounding box center [444, 56] width 23 height 11
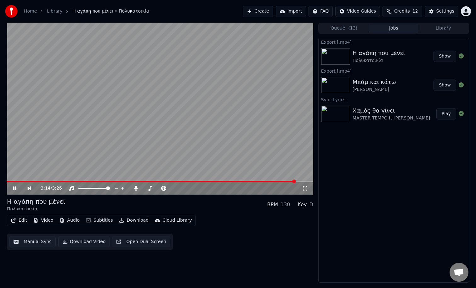
click at [14, 187] on icon at bounding box center [14, 189] width 3 height 4
